Goal: Information Seeking & Learning: Understand process/instructions

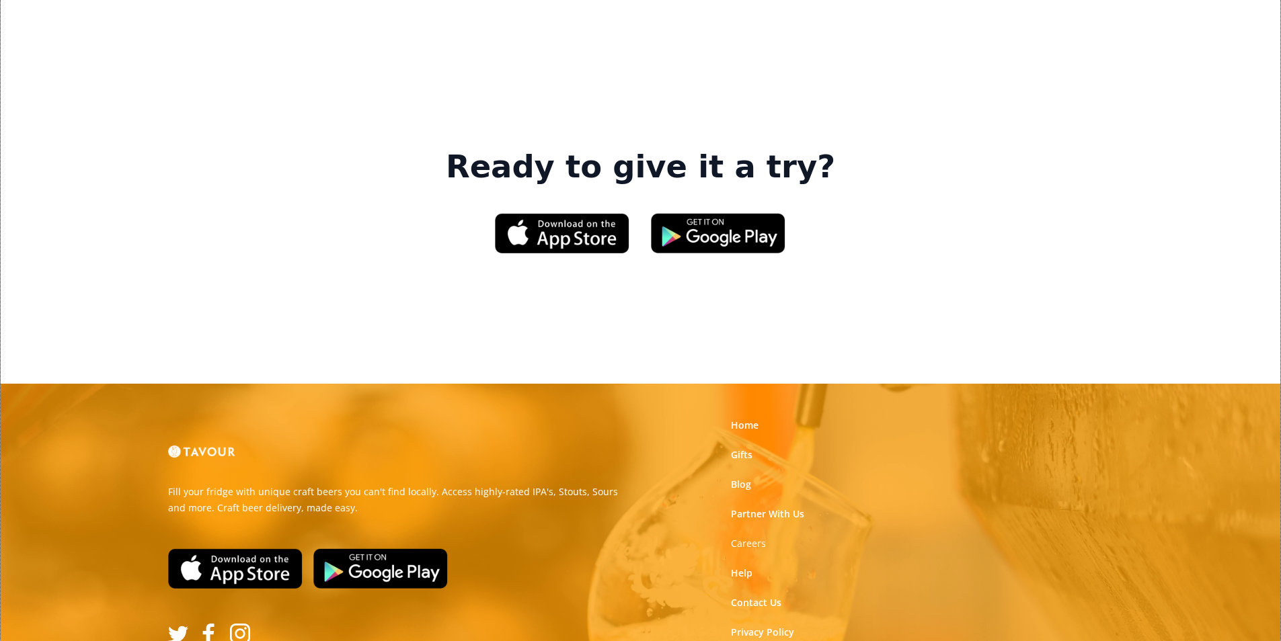
scroll to position [2034, 0]
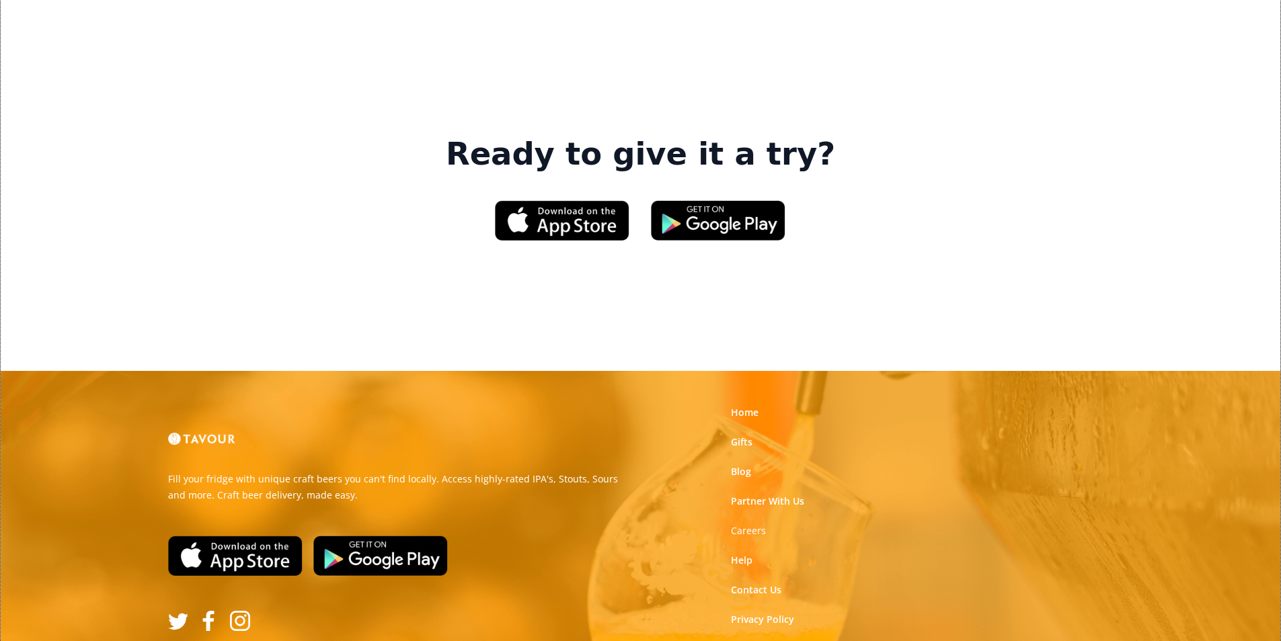
click at [742, 641] on link "Terms of Use" at bounding box center [761, 649] width 60 height 13
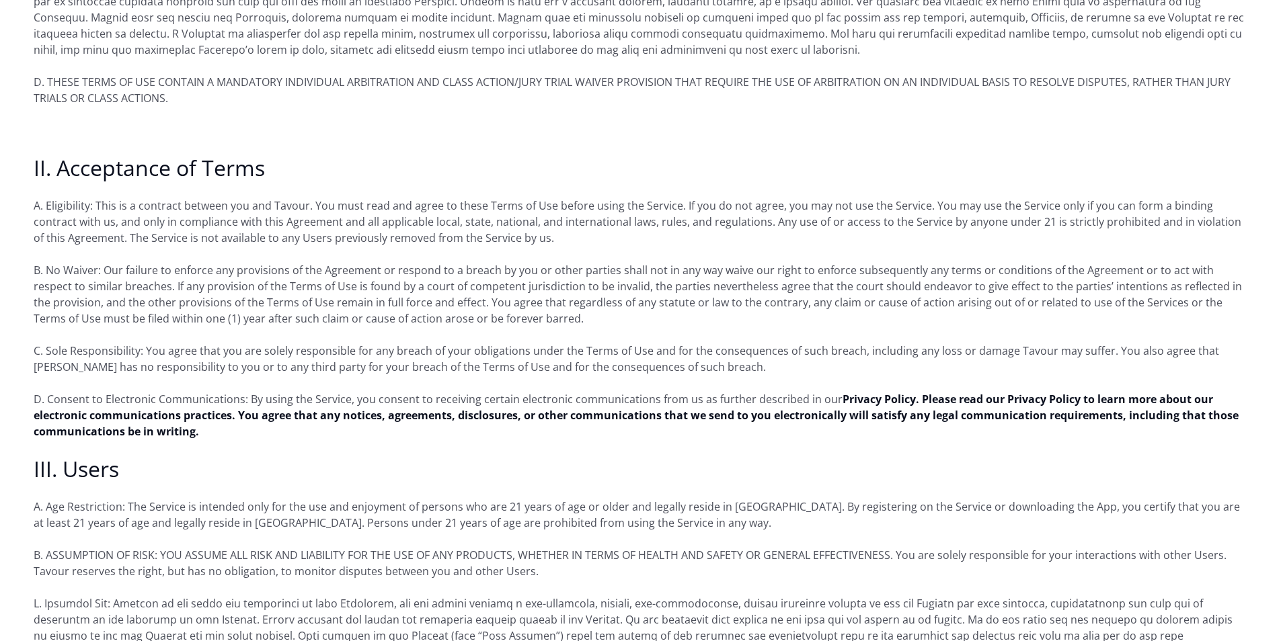
scroll to position [672, 0]
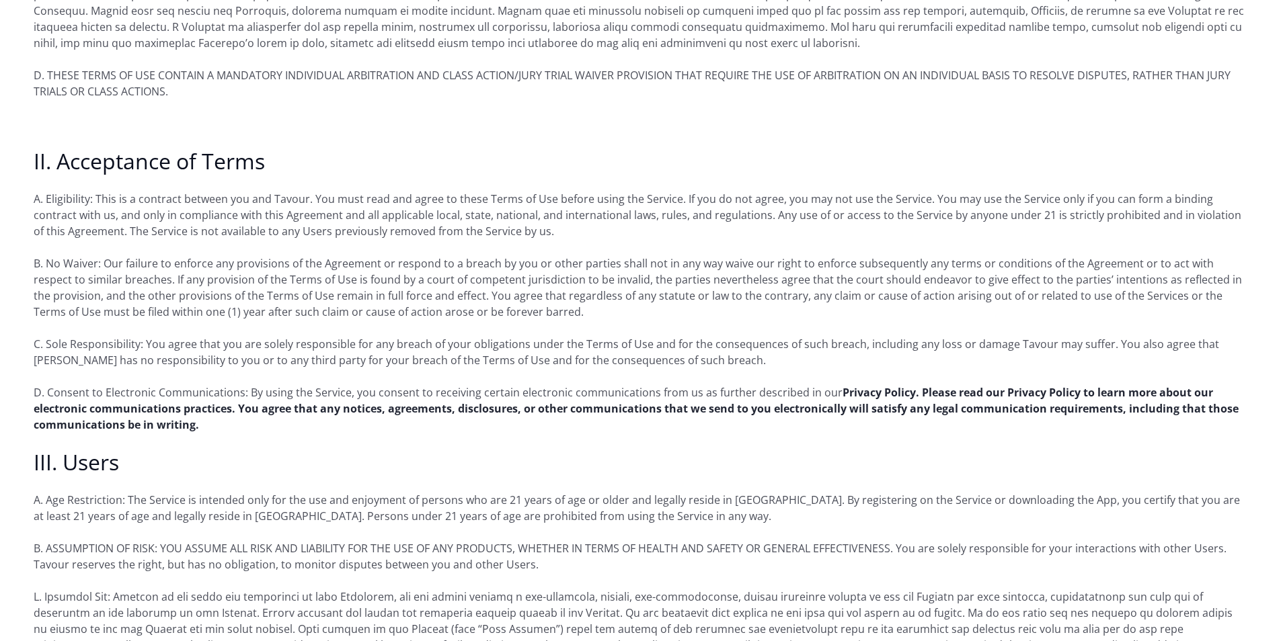
click at [169, 397] on strong "Privacy Policy. Please read our Privacy Policy to learn more about our electron…" at bounding box center [636, 408] width 1205 height 47
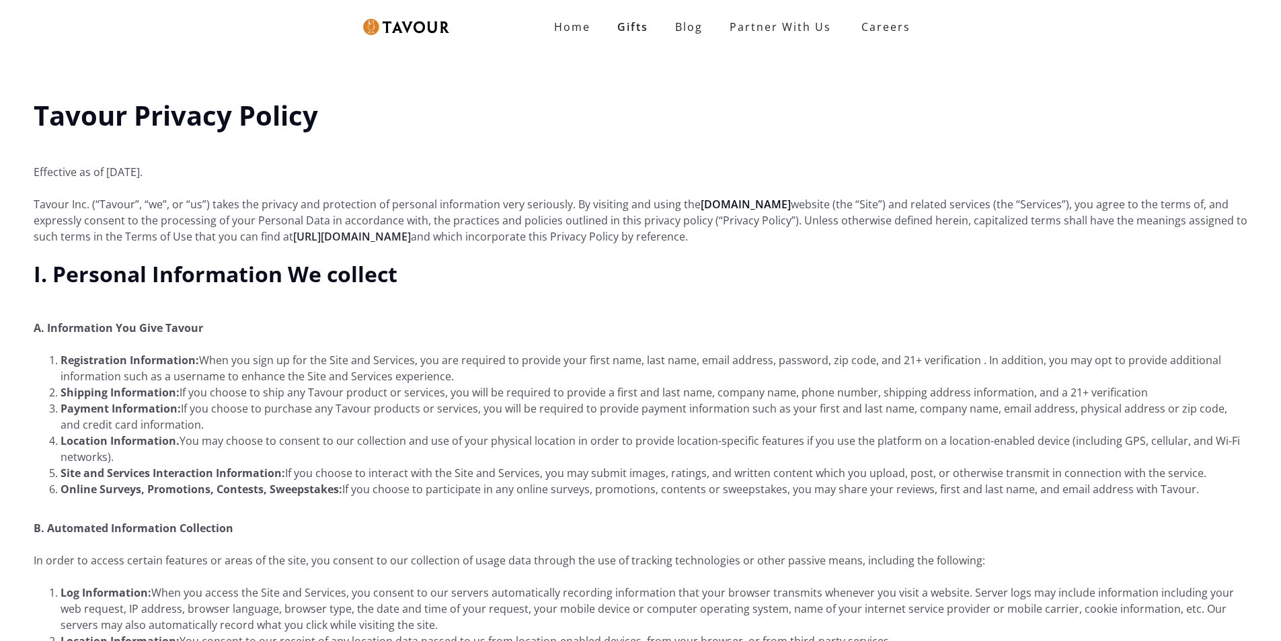
click at [384, 235] on link "[URL][DOMAIN_NAME]" at bounding box center [352, 236] width 118 height 15
